Goal: Information Seeking & Learning: Learn about a topic

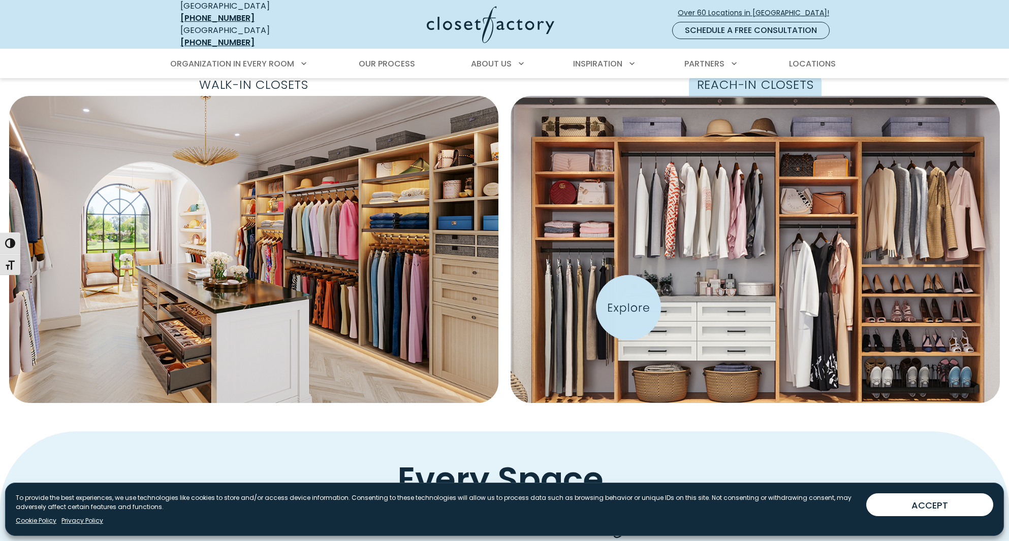
scroll to position [351, 0]
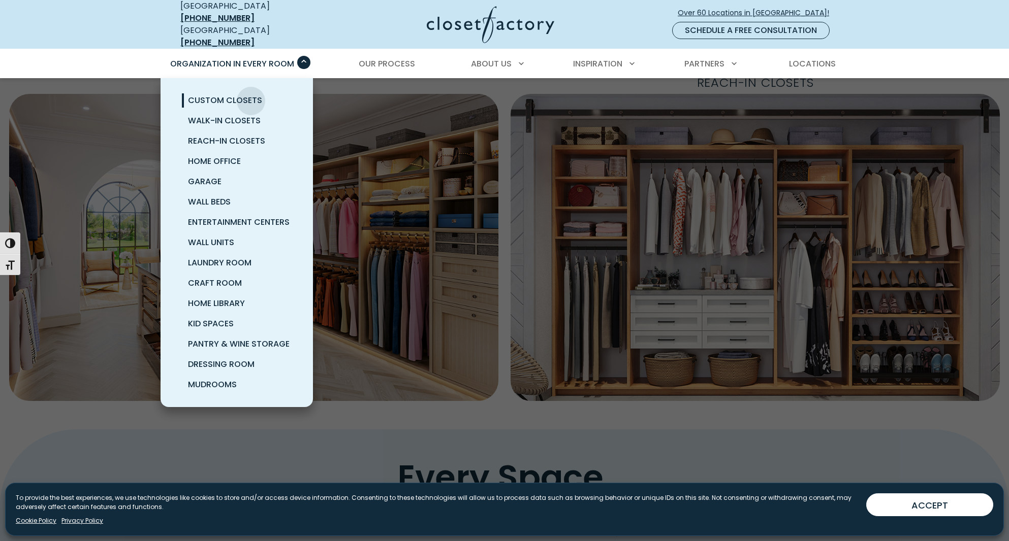
click at [251, 94] on span "Custom Closets" at bounding box center [225, 100] width 74 height 12
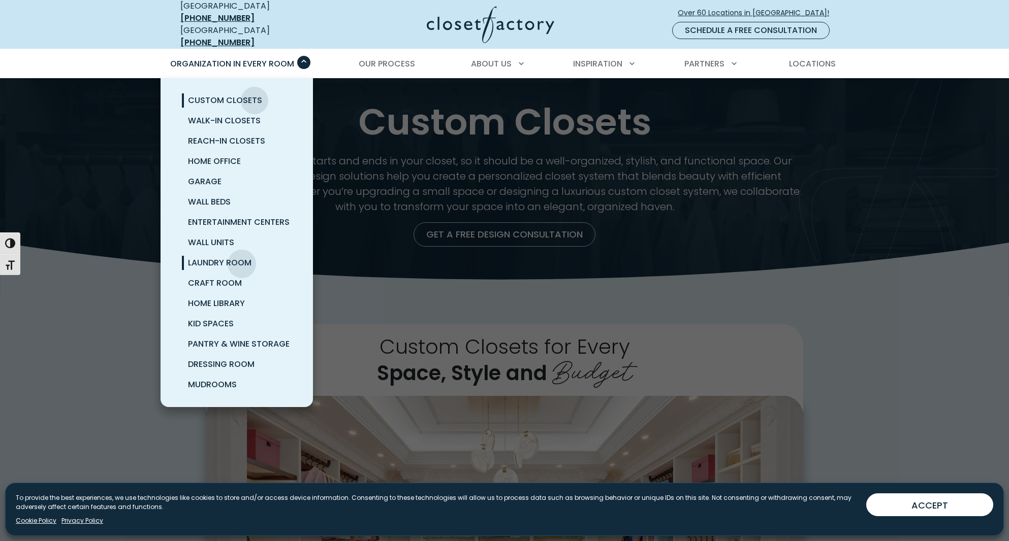
click at [242, 257] on span "Laundry Room" at bounding box center [219, 263] width 63 height 12
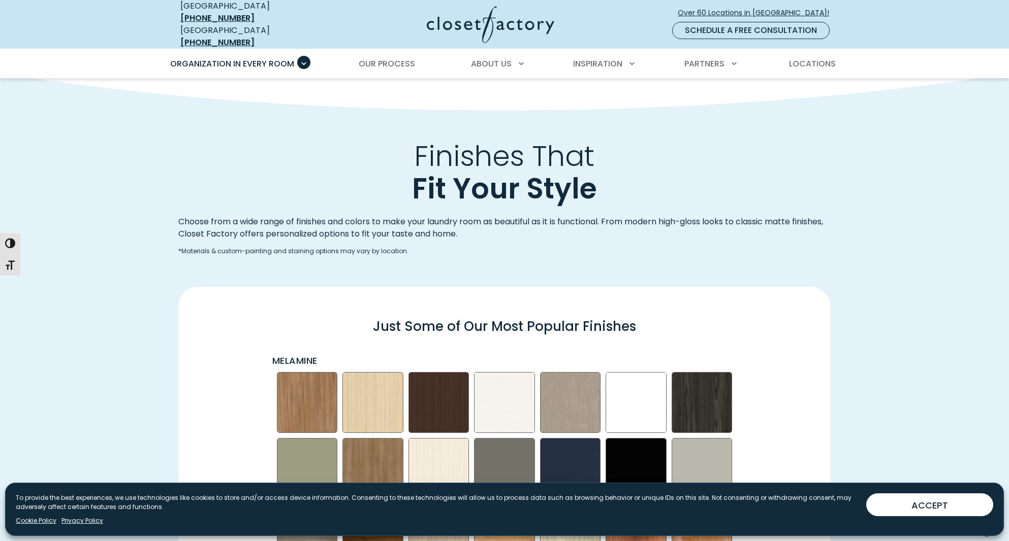
scroll to position [1205, 0]
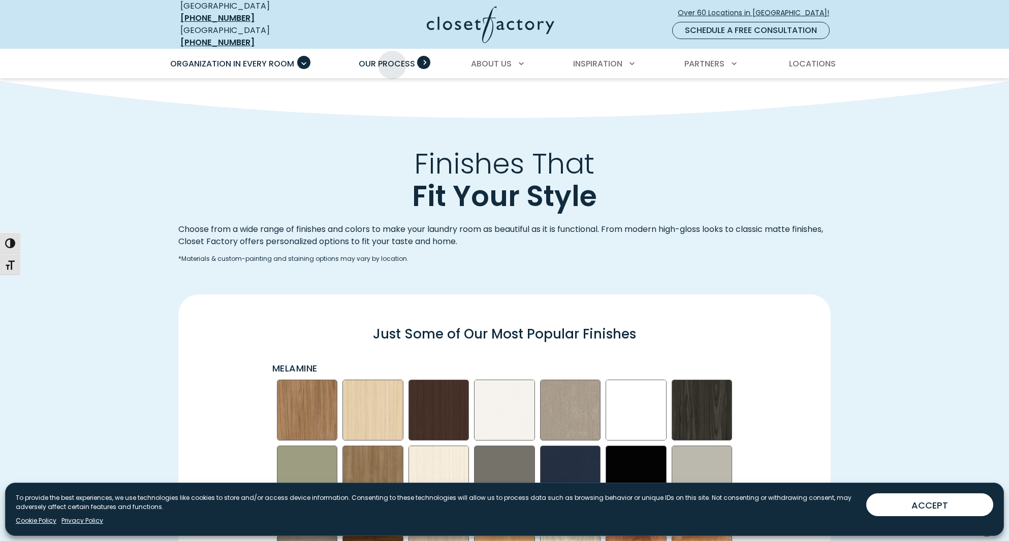
click at [392, 58] on span "Our Process" at bounding box center [387, 64] width 56 height 12
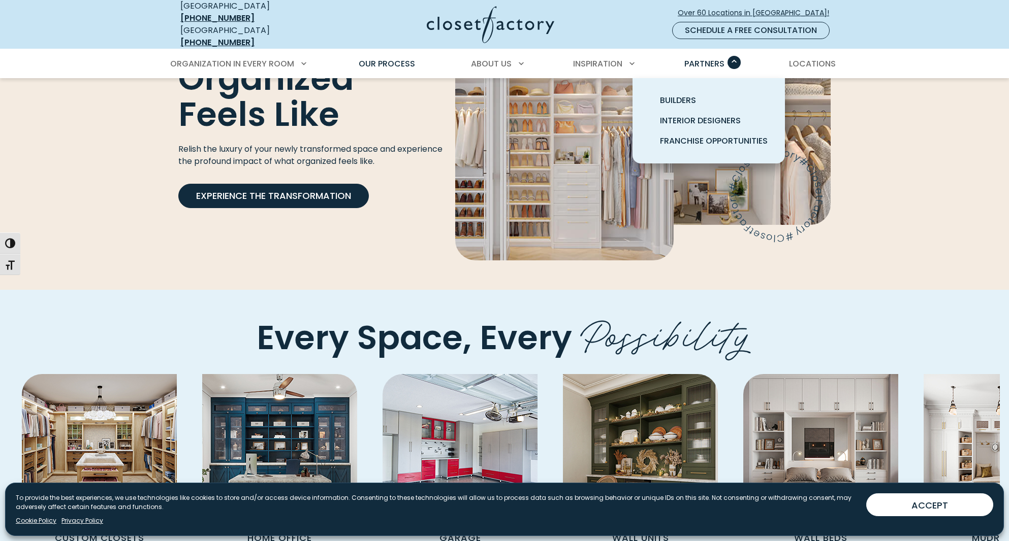
scroll to position [1818, 0]
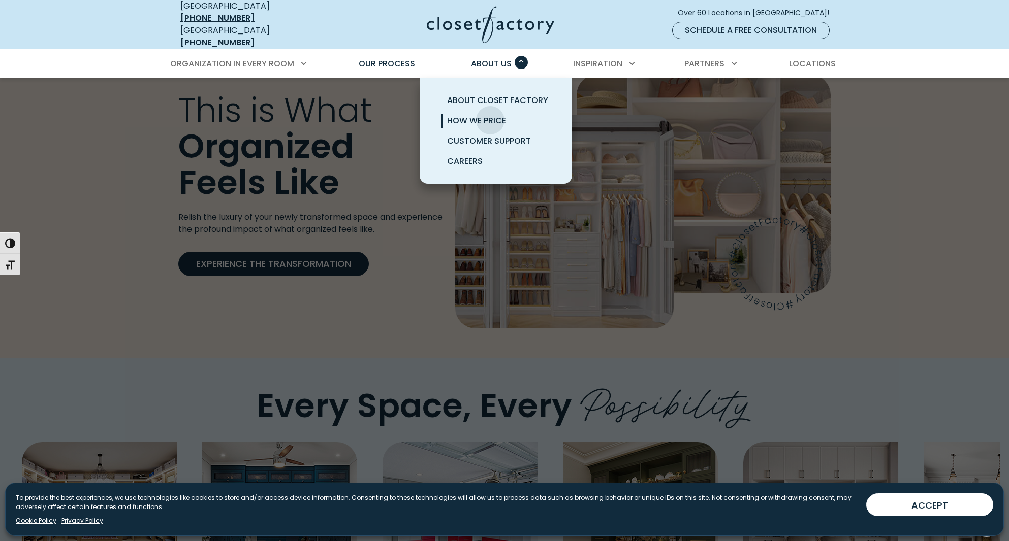
click at [490, 115] on span "How We Price" at bounding box center [476, 121] width 59 height 12
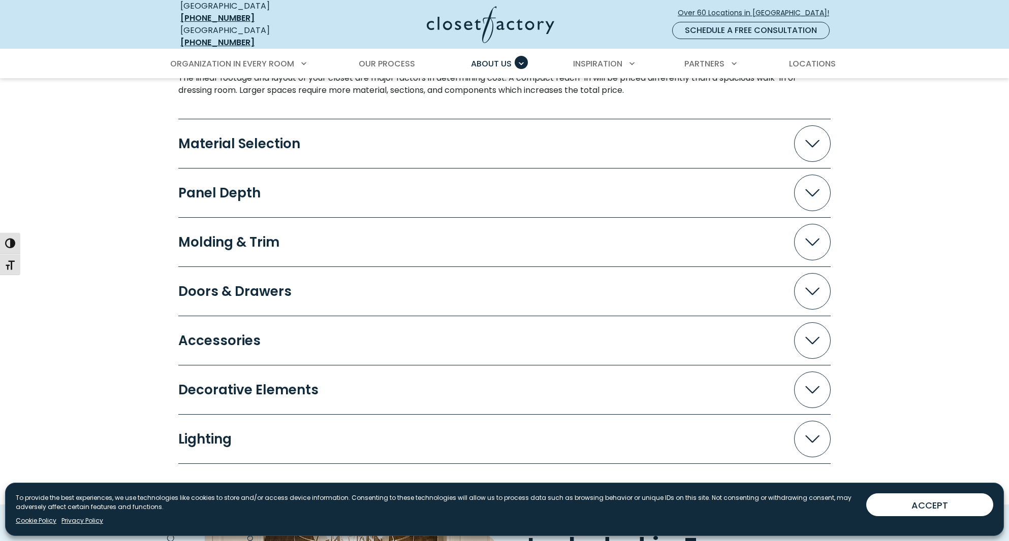
scroll to position [1025, 0]
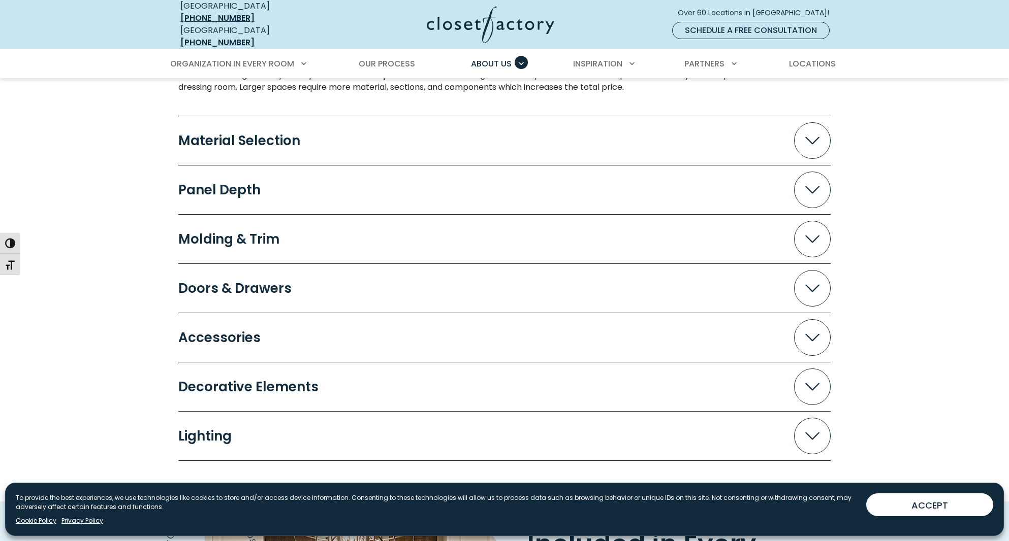
click at [813, 137] on span "Accordion" at bounding box center [812, 140] width 37 height 37
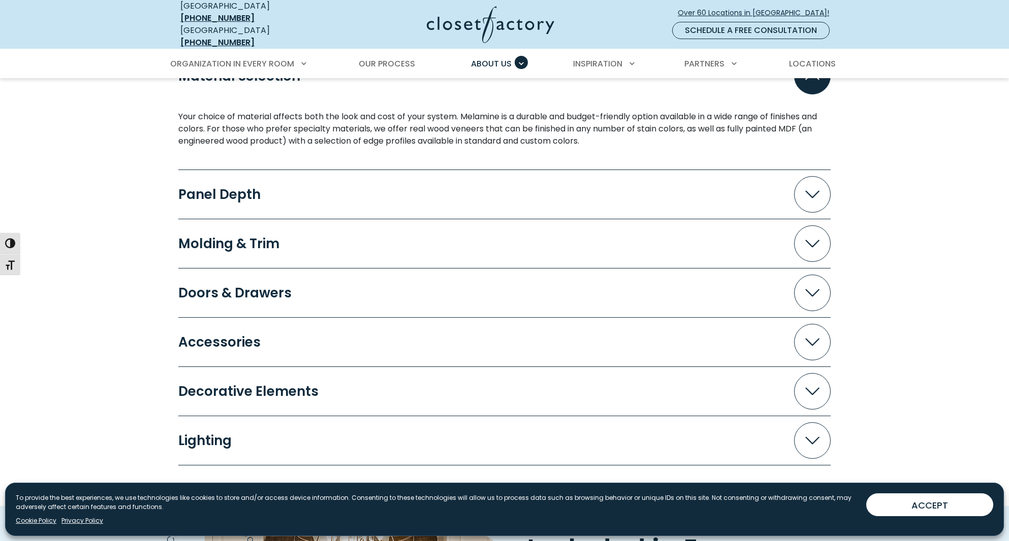
scroll to position [1090, 0]
click at [809, 288] on icon "Accordion" at bounding box center [812, 292] width 14 height 8
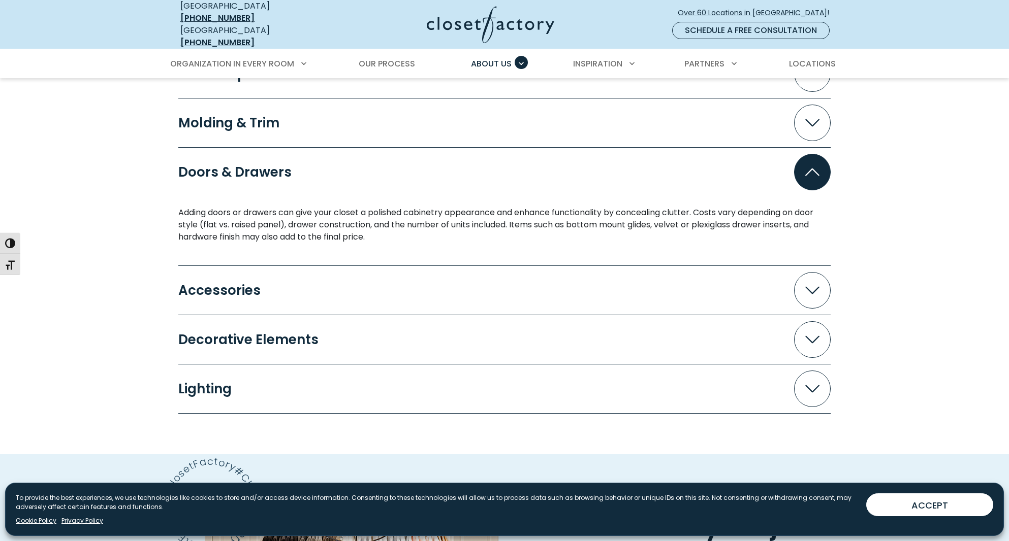
scroll to position [1214, 0]
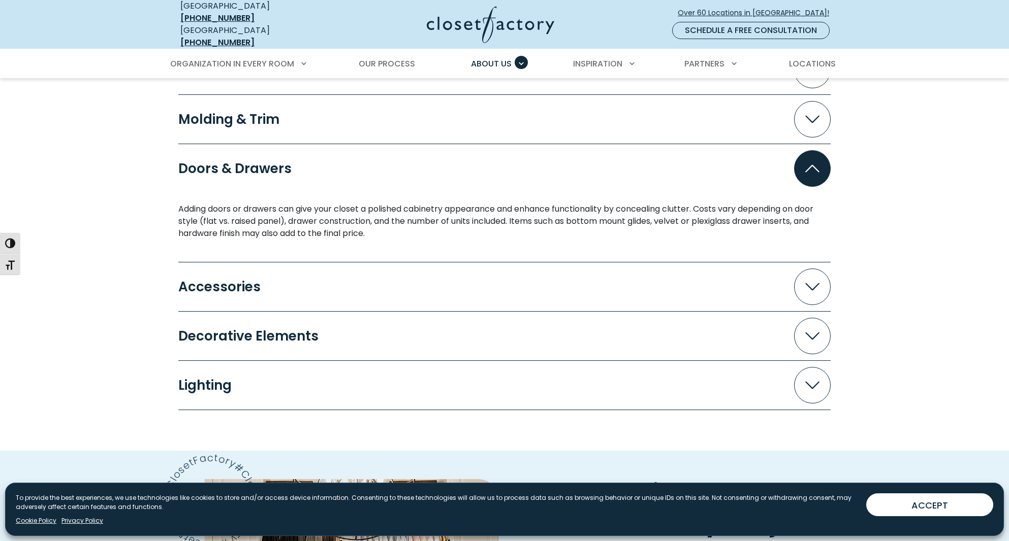
click at [823, 290] on span "Accordion" at bounding box center [812, 287] width 37 height 37
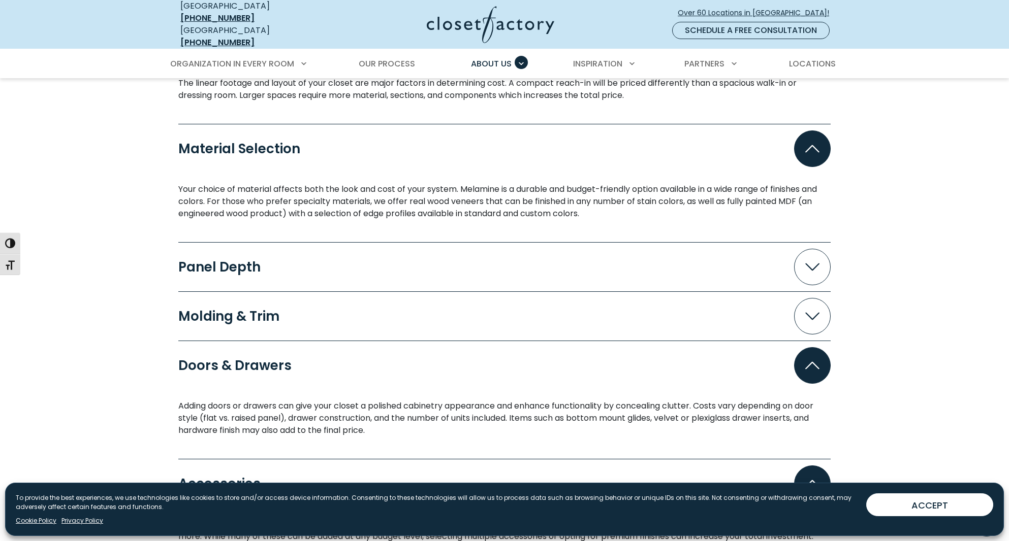
scroll to position [1014, 0]
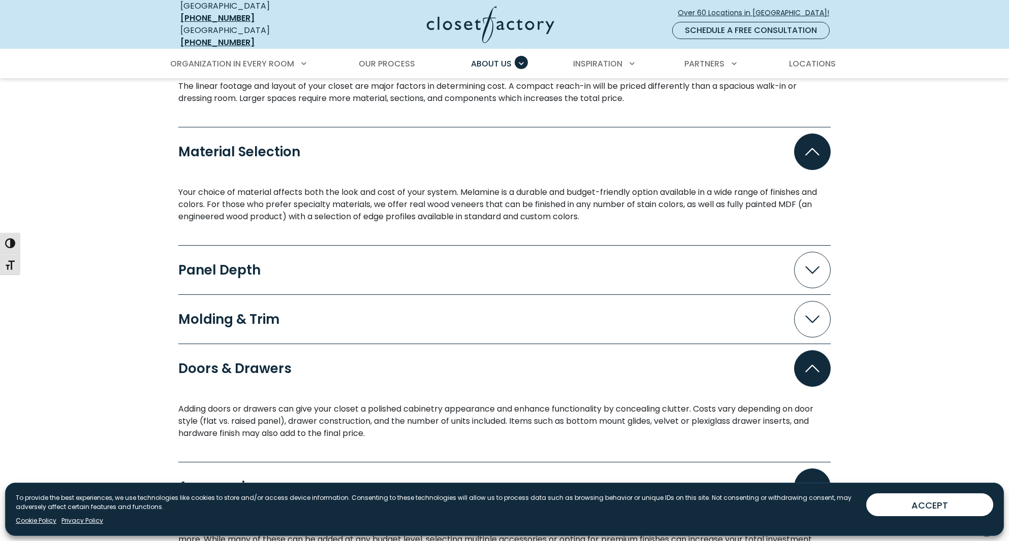
click at [799, 312] on span "Accordion" at bounding box center [812, 319] width 37 height 37
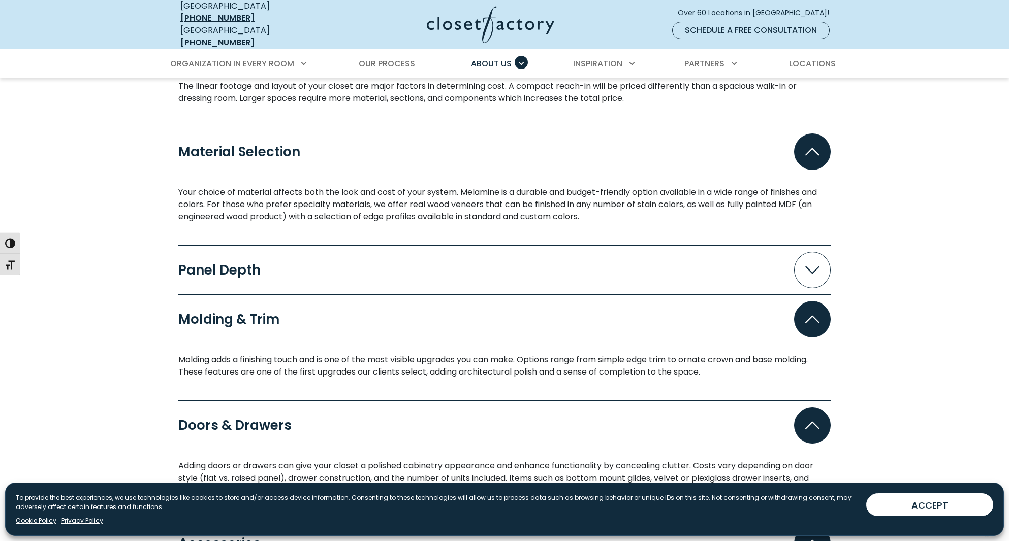
click at [801, 270] on span "Accordion" at bounding box center [812, 270] width 37 height 37
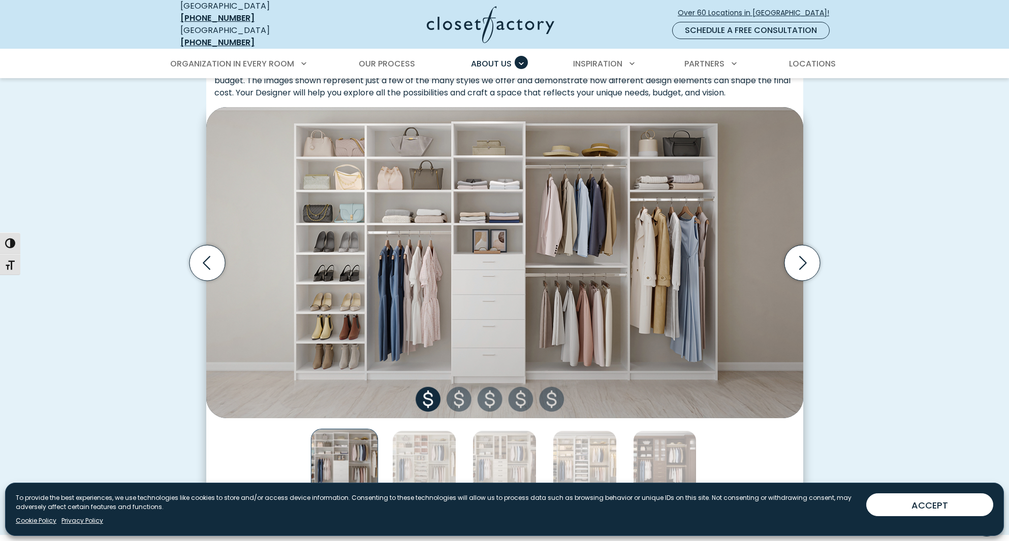
scroll to position [212, 0]
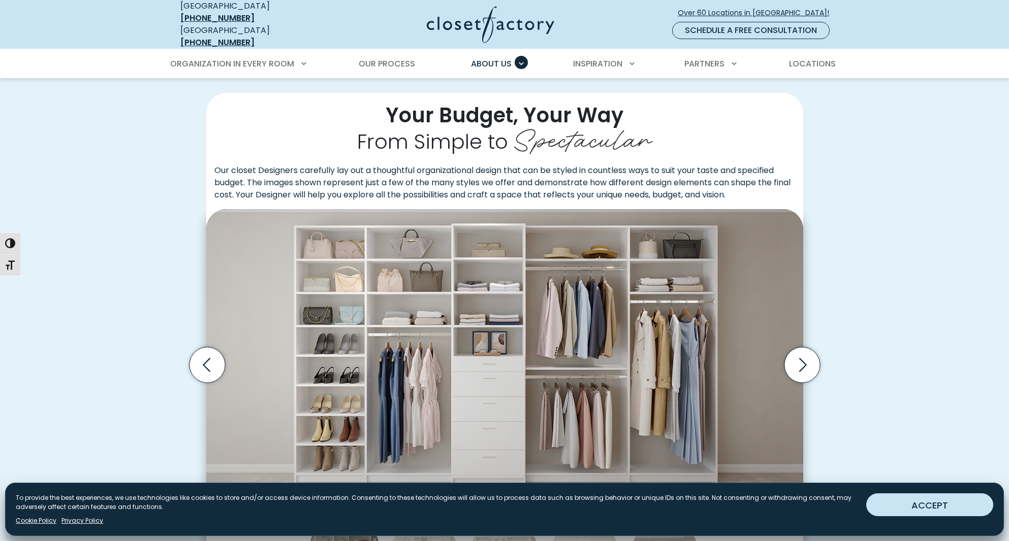
click at [920, 503] on button "ACCEPT" at bounding box center [929, 505] width 127 height 23
